Goal: Register for event/course

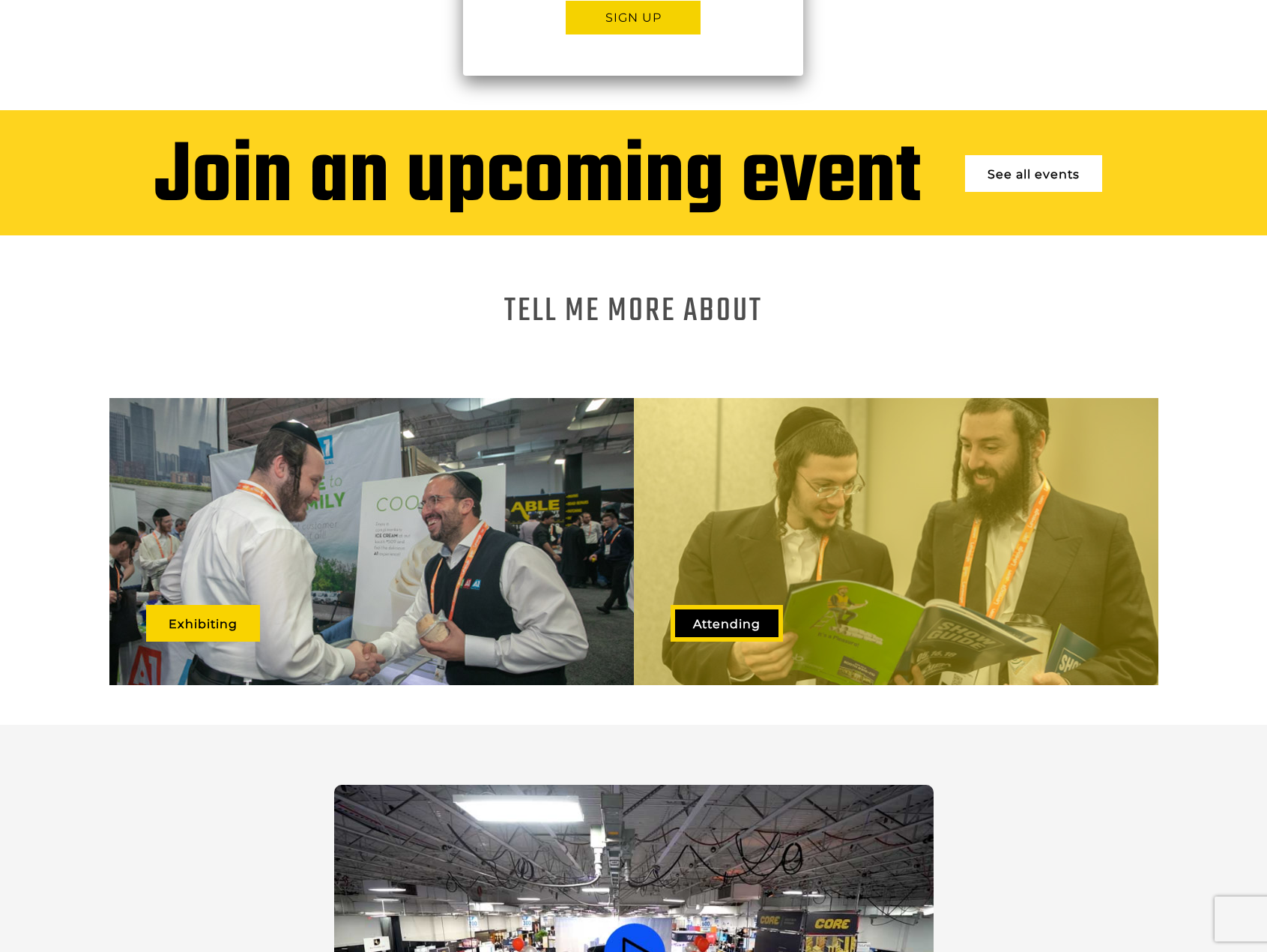
scroll to position [599, 0]
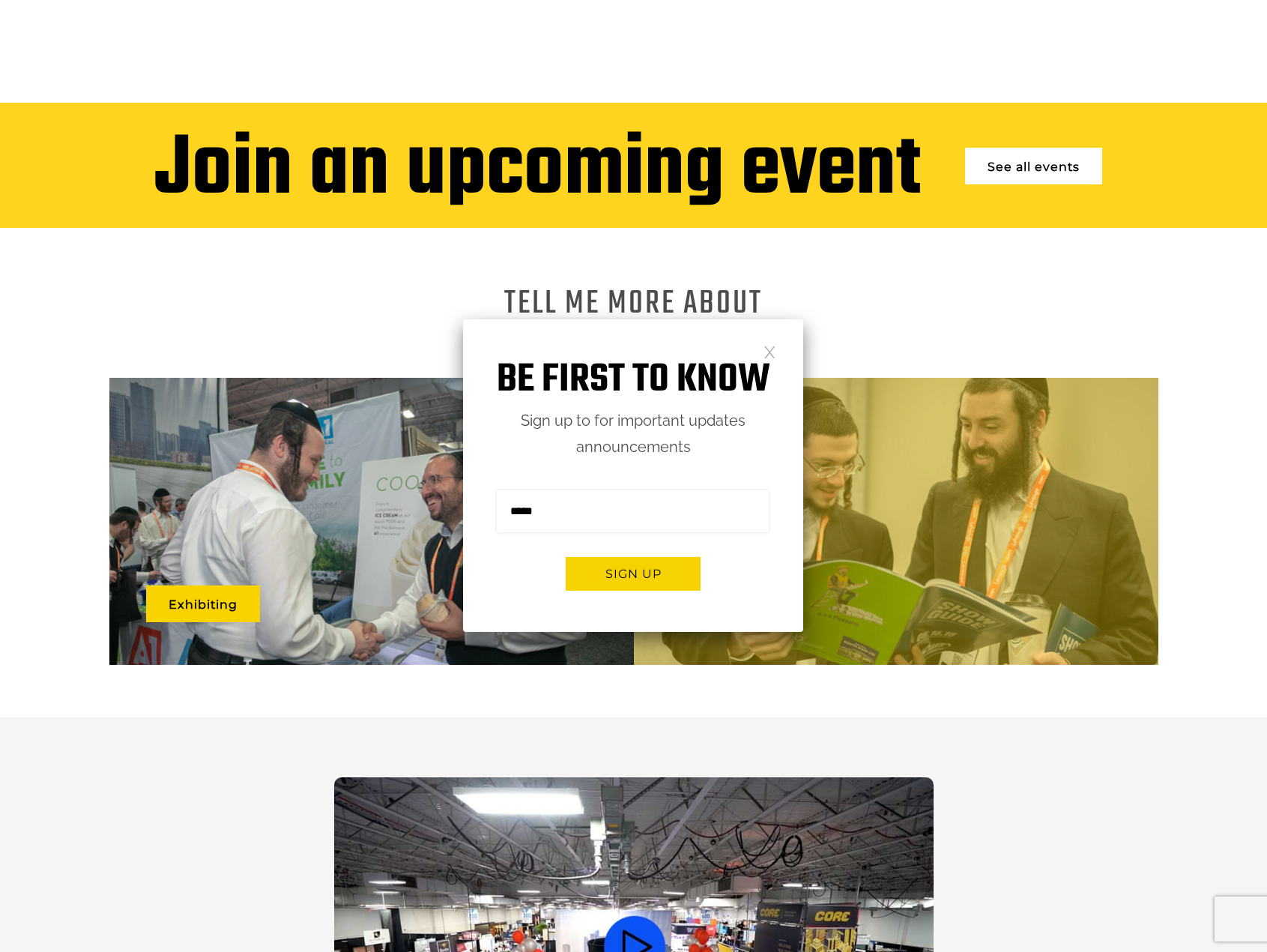
click at [776, 352] on div "Be first to know Sign up to for important updates announcements Sign me up for …" at bounding box center [633, 475] width 340 height 312
click at [766, 349] on link at bounding box center [770, 351] width 13 height 13
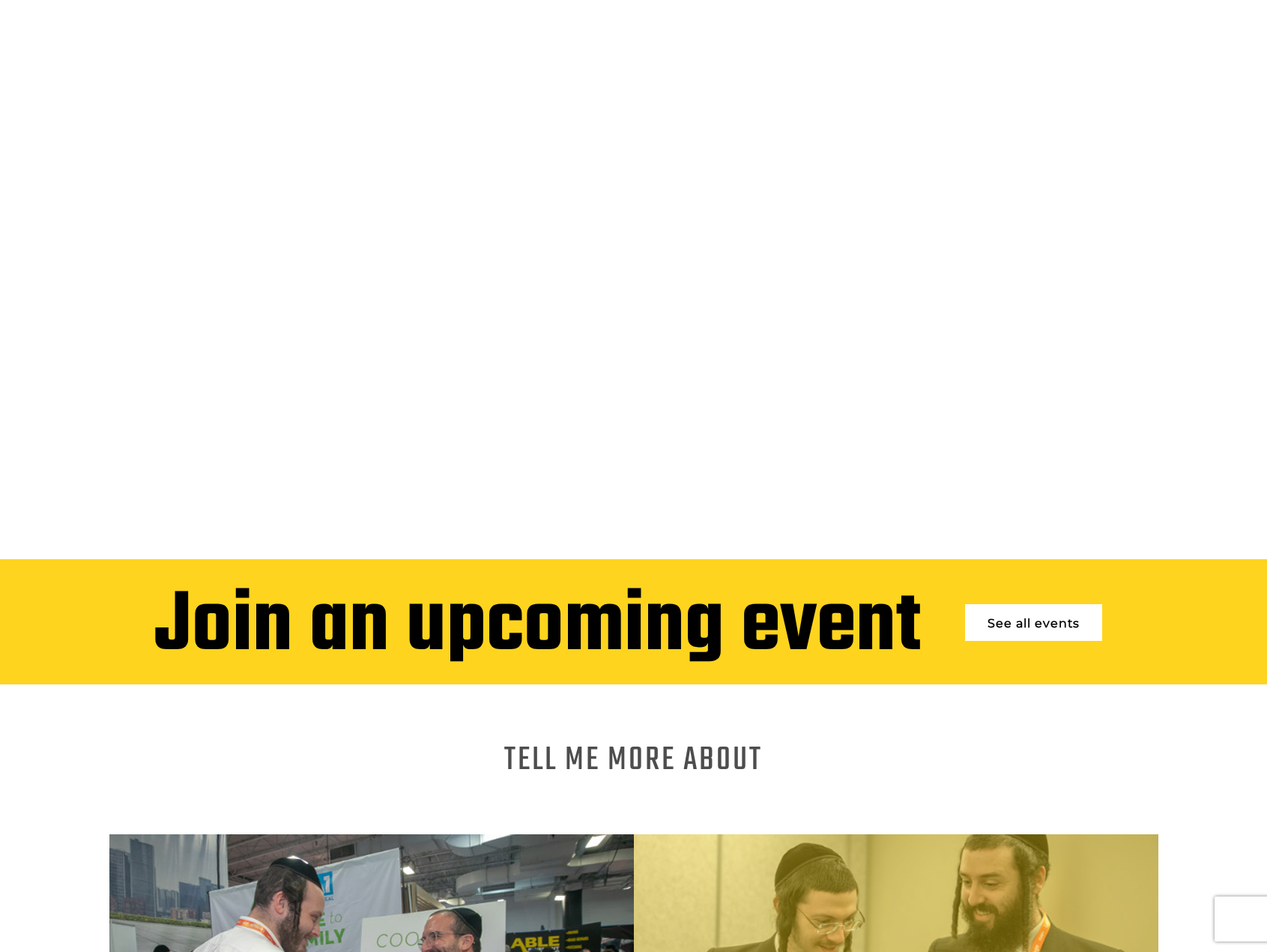
scroll to position [0, 0]
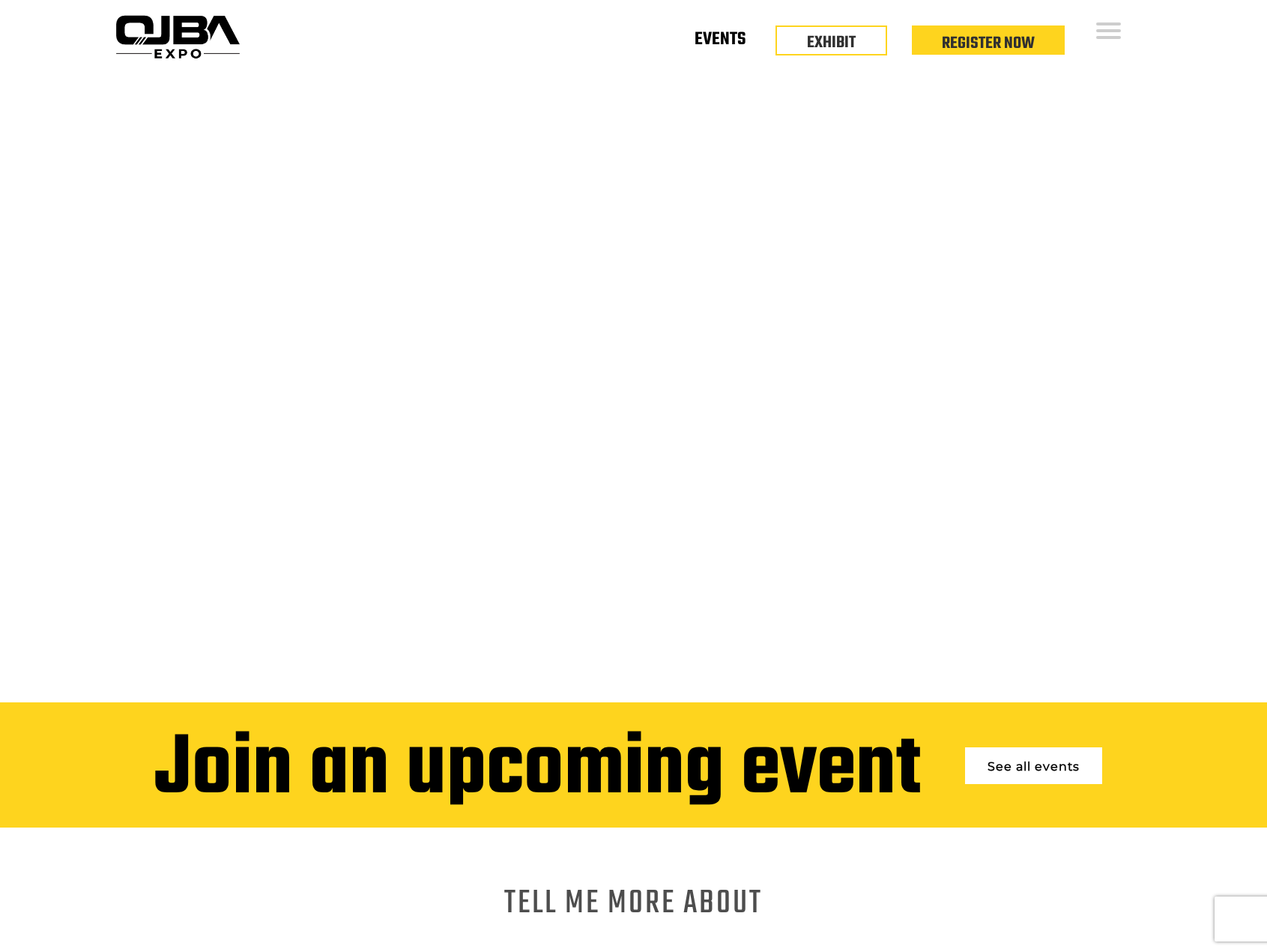
click at [732, 40] on link "Events" at bounding box center [720, 42] width 51 height 5
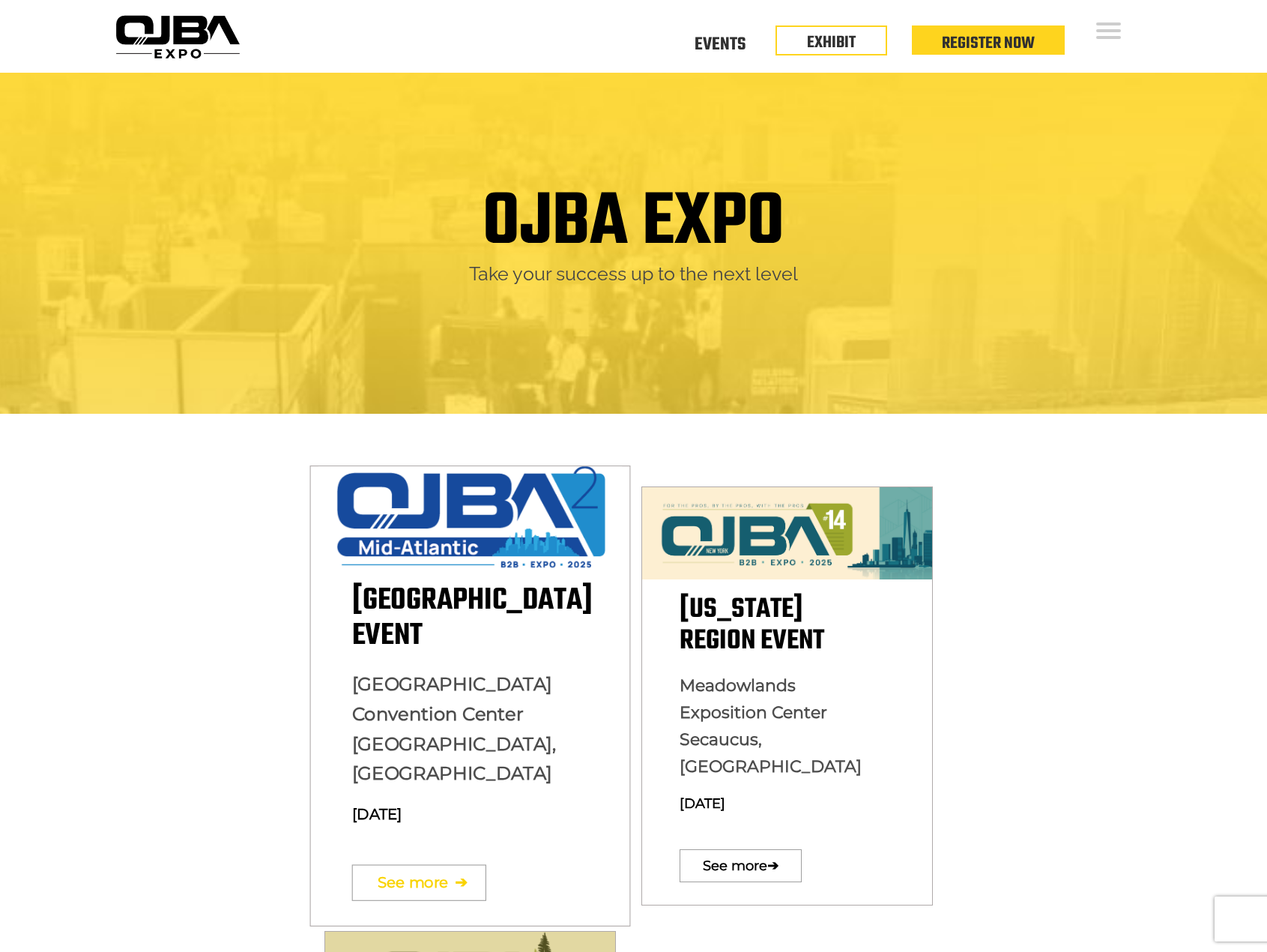
click at [435, 864] on link "See more ➔" at bounding box center [419, 881] width 134 height 36
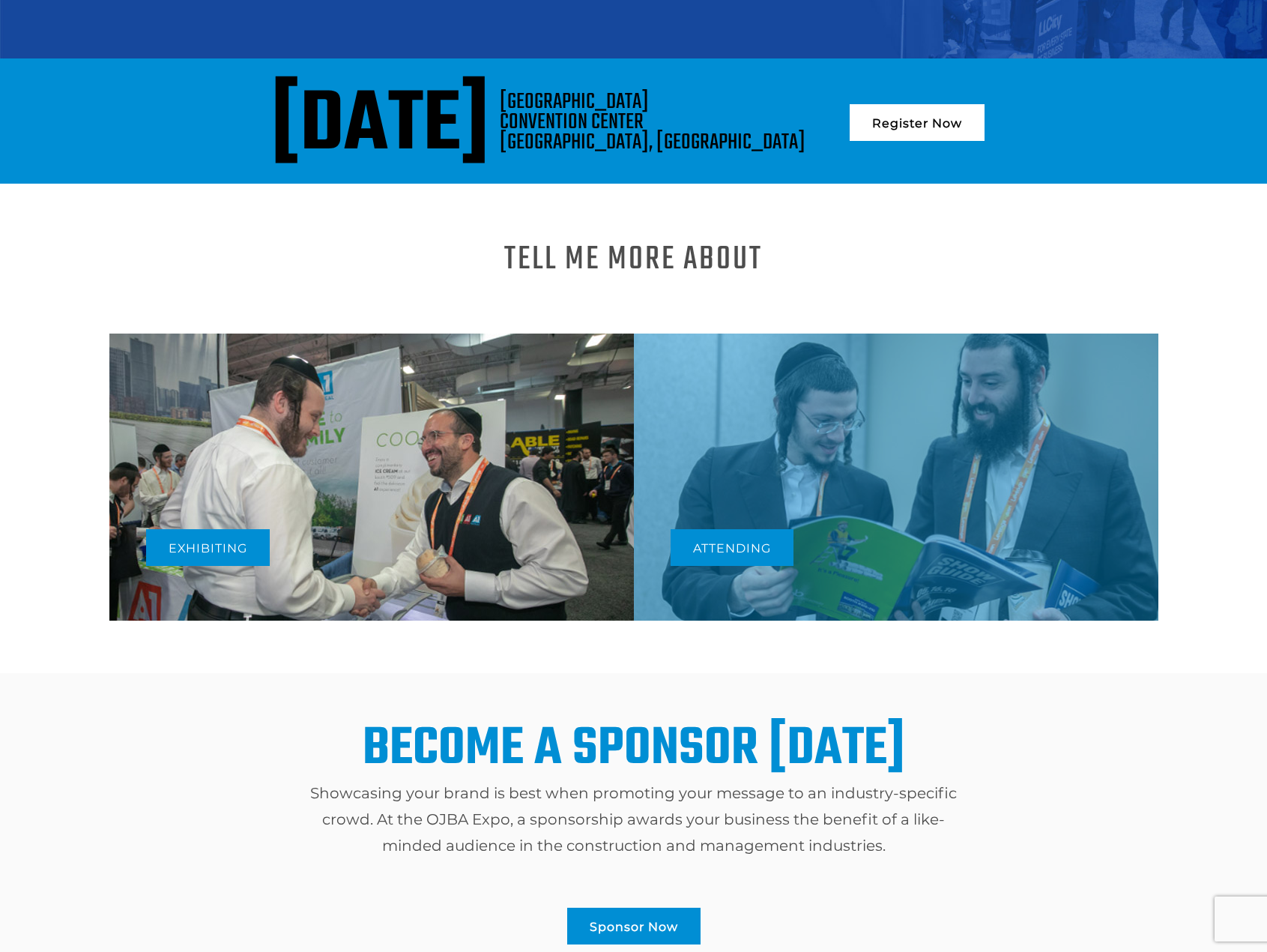
scroll to position [360, 0]
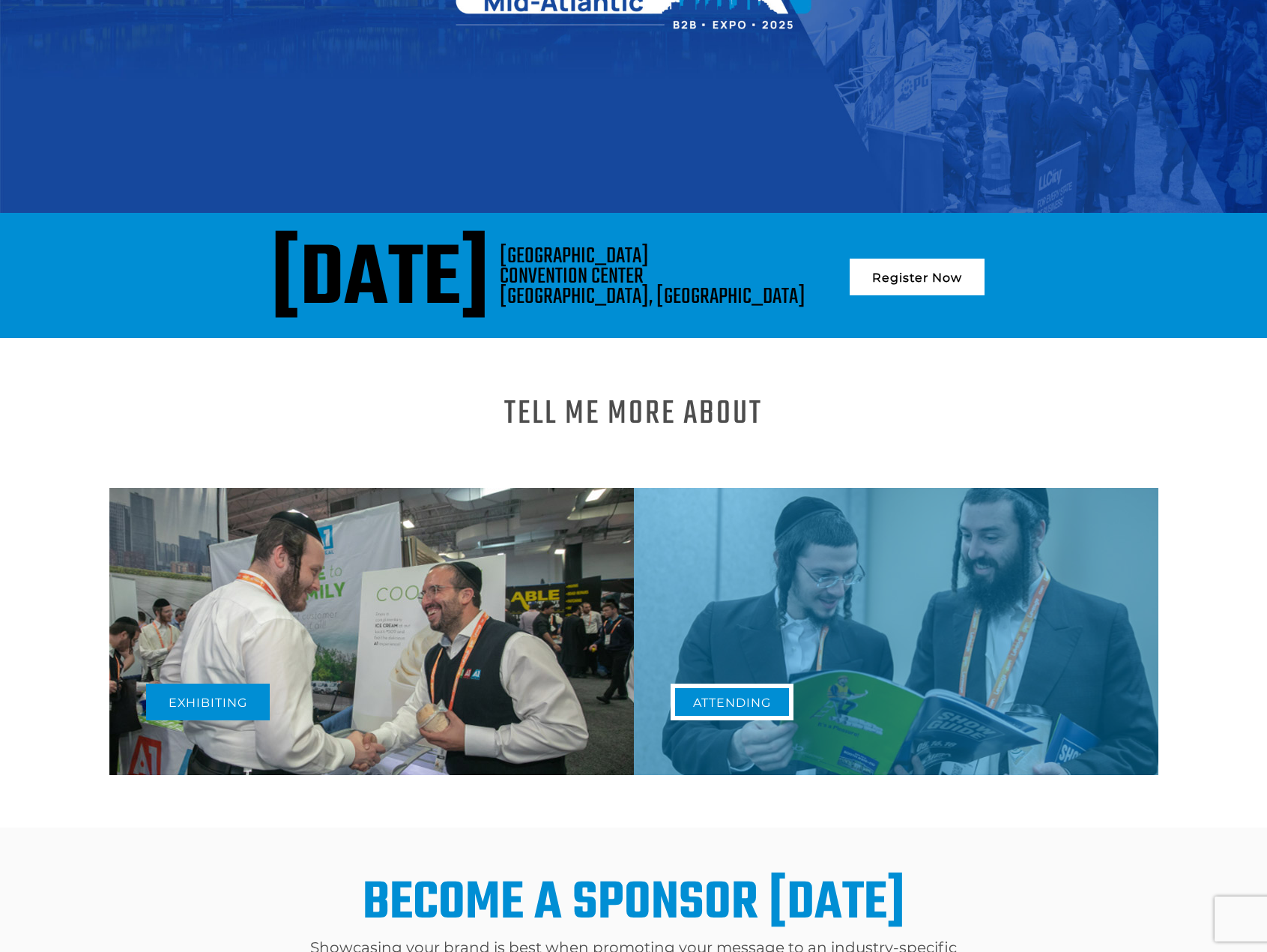
click at [728, 683] on link "Attending" at bounding box center [732, 702] width 123 height 37
